Goal: Use online tool/utility: Utilize a website feature to perform a specific function

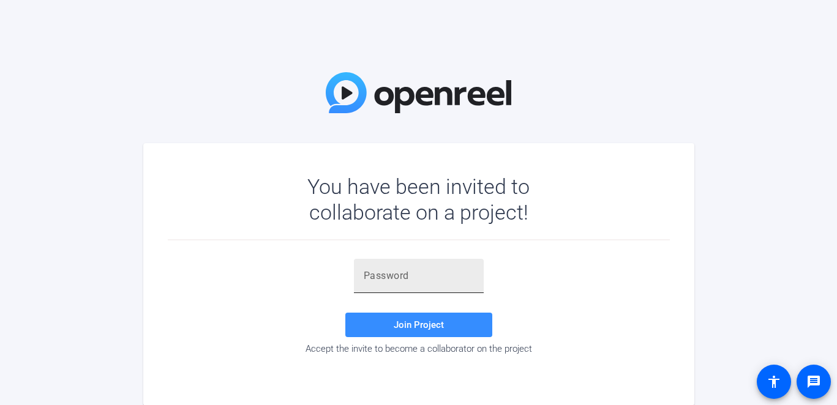
click at [451, 290] on div at bounding box center [419, 276] width 110 height 34
paste input "NK'dN]"
type input "NK'dN]"
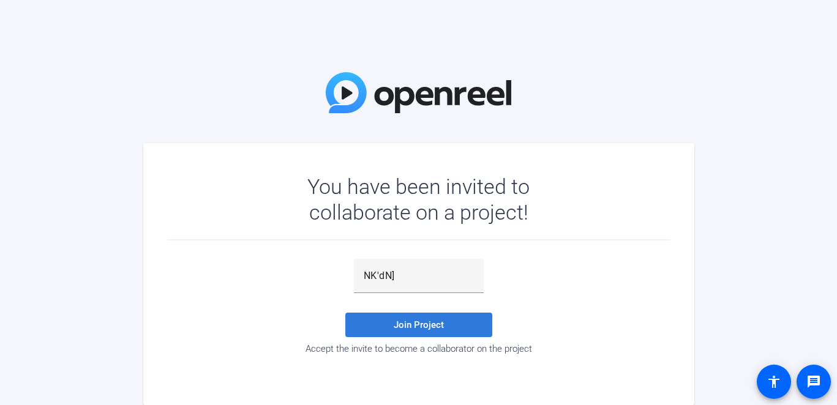
click at [456, 334] on span at bounding box center [418, 324] width 147 height 29
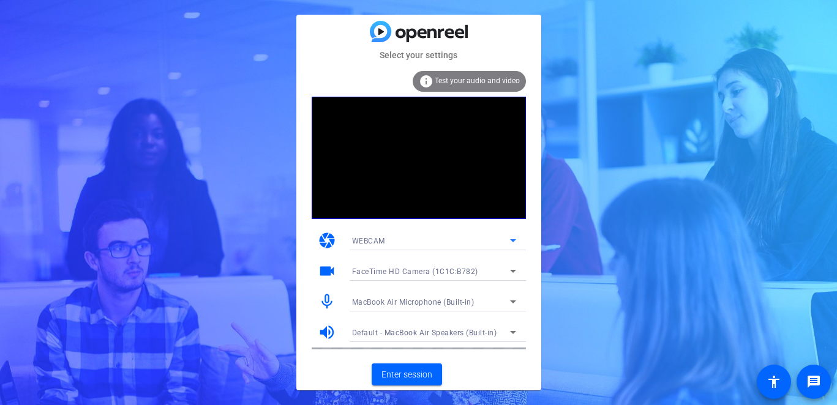
click at [502, 240] on div "WEBCAM" at bounding box center [431, 240] width 158 height 15
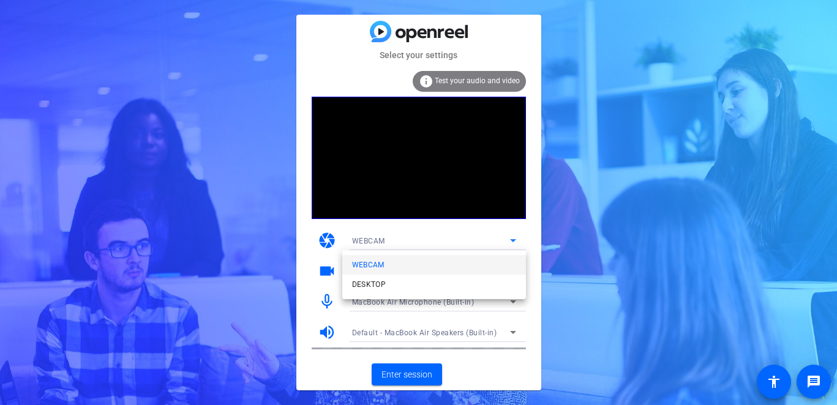
click at [502, 240] on div at bounding box center [418, 202] width 837 height 405
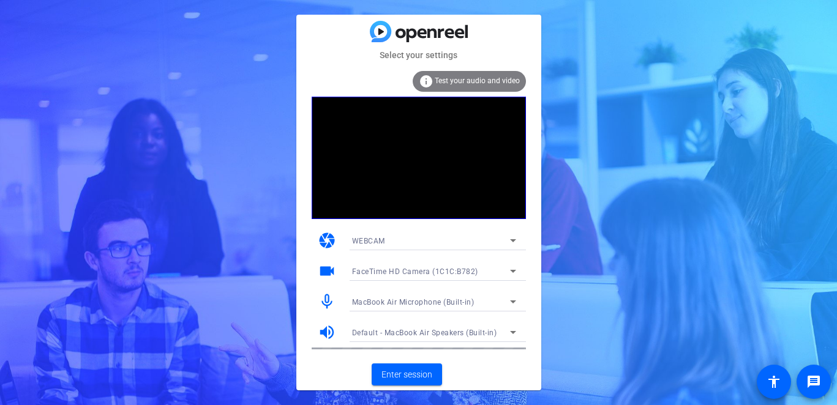
click at [494, 269] on div "FaceTime HD Camera (1C1C:B782)" at bounding box center [431, 271] width 158 height 15
click at [494, 269] on div at bounding box center [418, 202] width 837 height 405
click at [420, 377] on span "Enter session" at bounding box center [407, 375] width 51 height 13
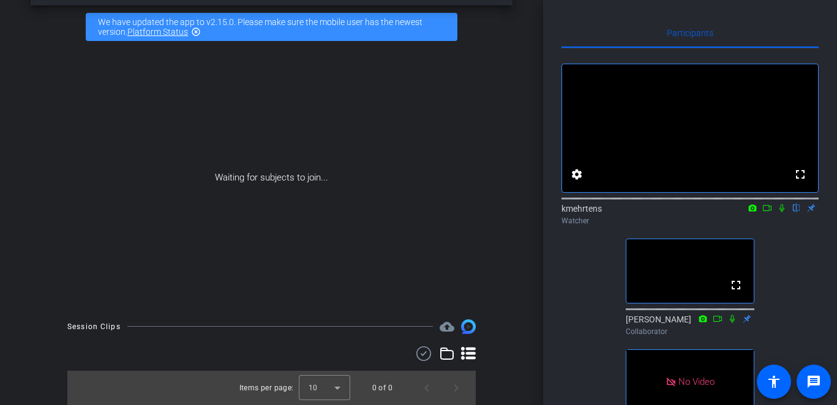
scroll to position [46, 0]
